Goal: Task Accomplishment & Management: Manage account settings

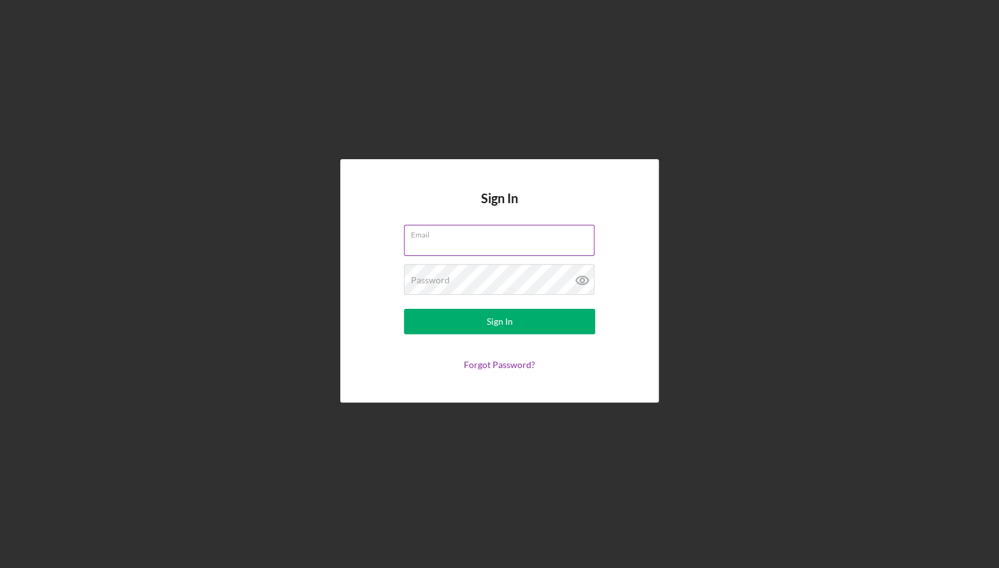
click at [459, 242] on input "Email" at bounding box center [499, 240] width 190 height 31
type input "[PERSON_NAME][EMAIL_ADDRESS][DOMAIN_NAME]"
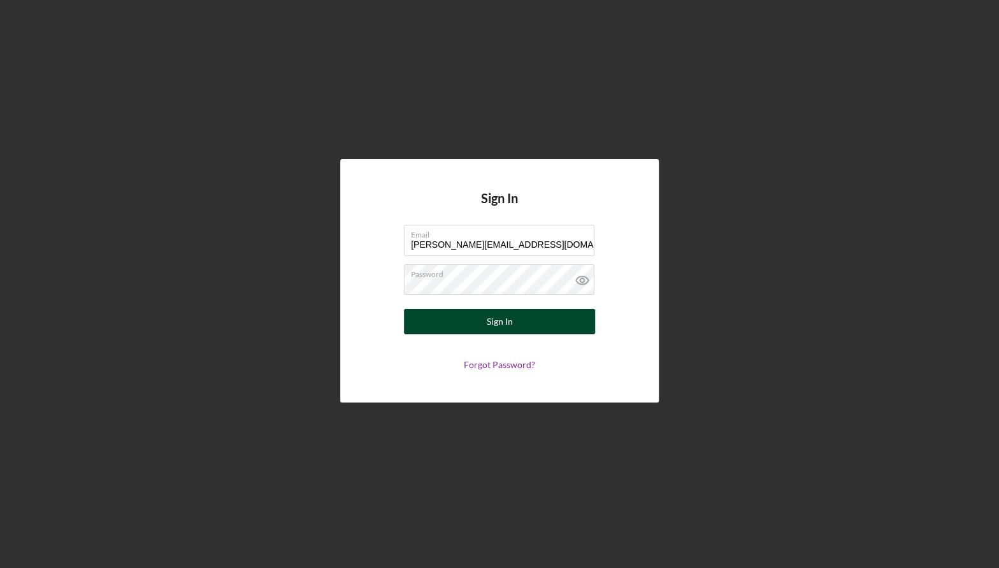
click at [521, 319] on button "Sign In" at bounding box center [499, 321] width 191 height 25
